Goal: Information Seeking & Learning: Learn about a topic

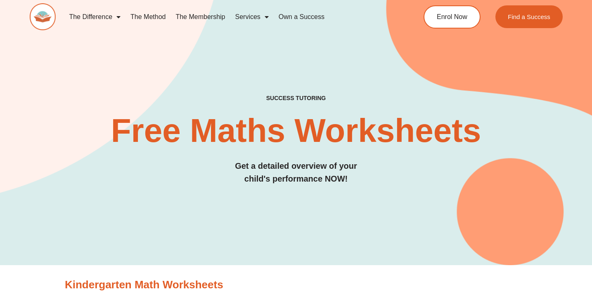
scroll to position [215, 0]
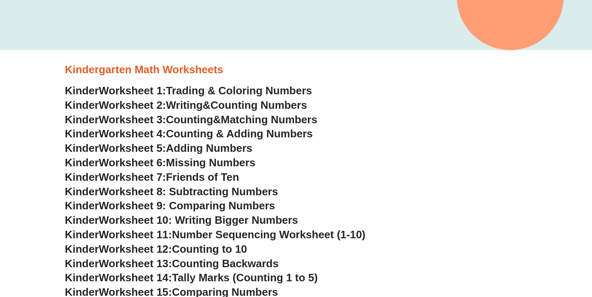
click at [243, 131] on span "Counting & Adding Numbers" at bounding box center [239, 133] width 147 height 12
click at [228, 151] on span "Adding Numbers" at bounding box center [209, 148] width 86 height 12
click at [219, 165] on span "Missing Numbers" at bounding box center [211, 162] width 90 height 12
click at [226, 192] on span "Worksheet 8: Subtracting Numbers" at bounding box center [188, 191] width 179 height 12
click at [214, 178] on span "Friends of Ten" at bounding box center [202, 177] width 73 height 12
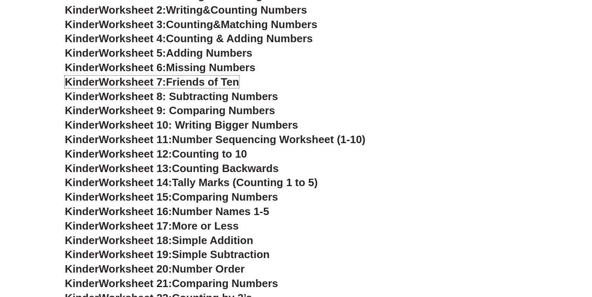
scroll to position [315, 0]
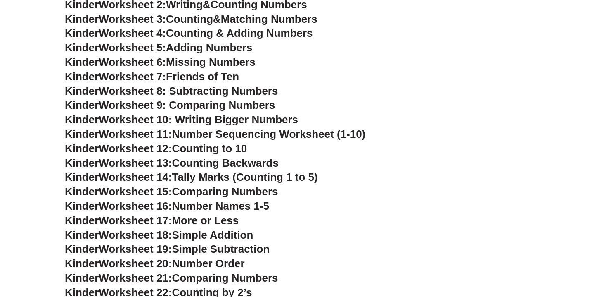
click at [192, 238] on span "Simple Addition" at bounding box center [212, 234] width 81 height 12
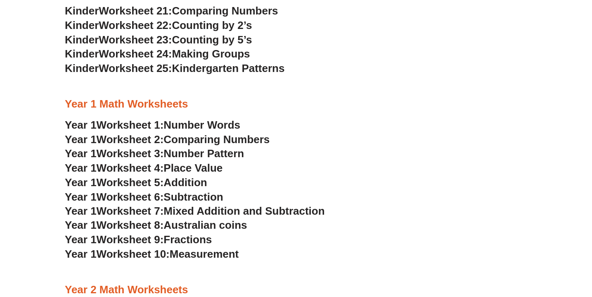
scroll to position [590, 0]
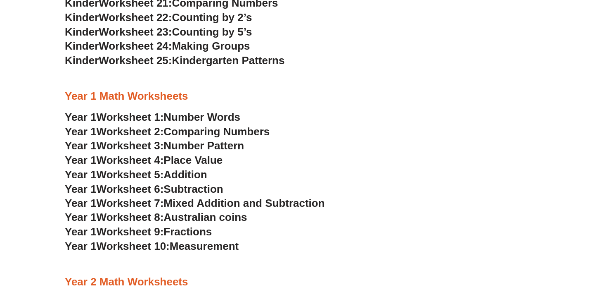
click at [192, 175] on span "Addition" at bounding box center [185, 174] width 43 height 12
click at [185, 191] on span "Subtraction" at bounding box center [193, 189] width 59 height 12
click at [216, 204] on span "Mixed Addition and Subtraction" at bounding box center [244, 203] width 161 height 12
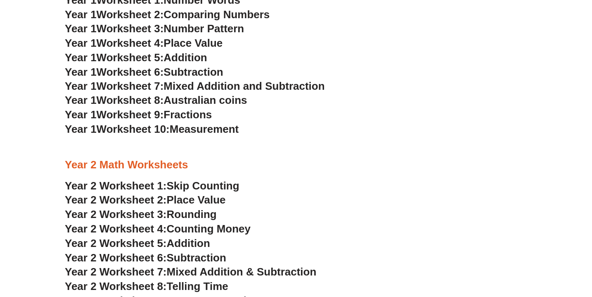
scroll to position [708, 0]
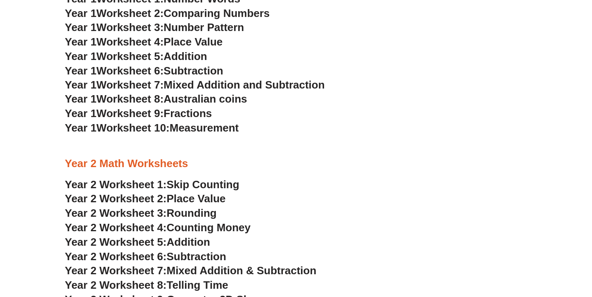
click at [222, 184] on span "Skip Counting" at bounding box center [203, 184] width 73 height 12
click at [194, 244] on span "Addition" at bounding box center [188, 241] width 43 height 12
click at [197, 255] on span "Subtraction" at bounding box center [196, 256] width 59 height 12
click at [233, 268] on span "Mixed Addition & Subtraction" at bounding box center [242, 270] width 150 height 12
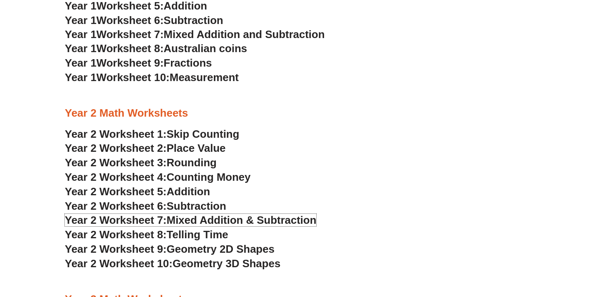
scroll to position [772, 0]
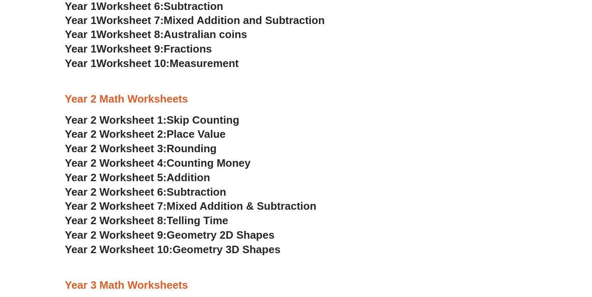
click at [196, 218] on span "Telling Time" at bounding box center [198, 220] width 62 height 12
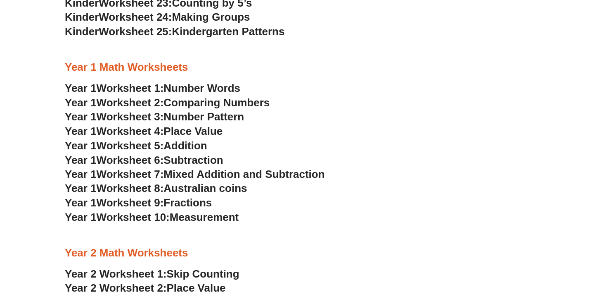
scroll to position [621, 0]
